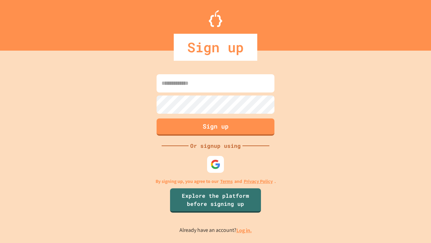
click at [245, 230] on link "Log in." at bounding box center [243, 229] width 15 height 7
